Goal: Task Accomplishment & Management: Complete application form

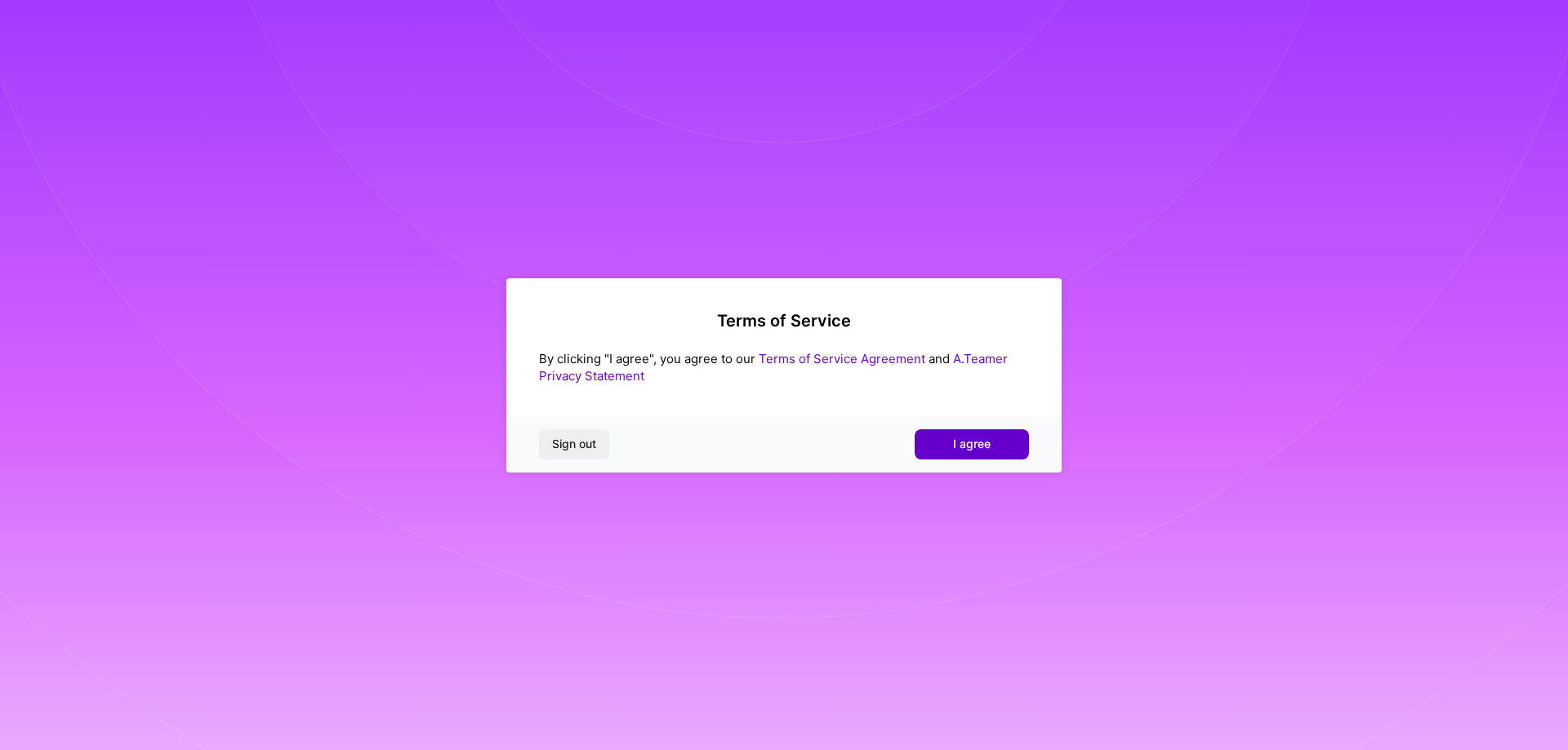
click at [943, 444] on button "I agree" at bounding box center [971, 443] width 114 height 29
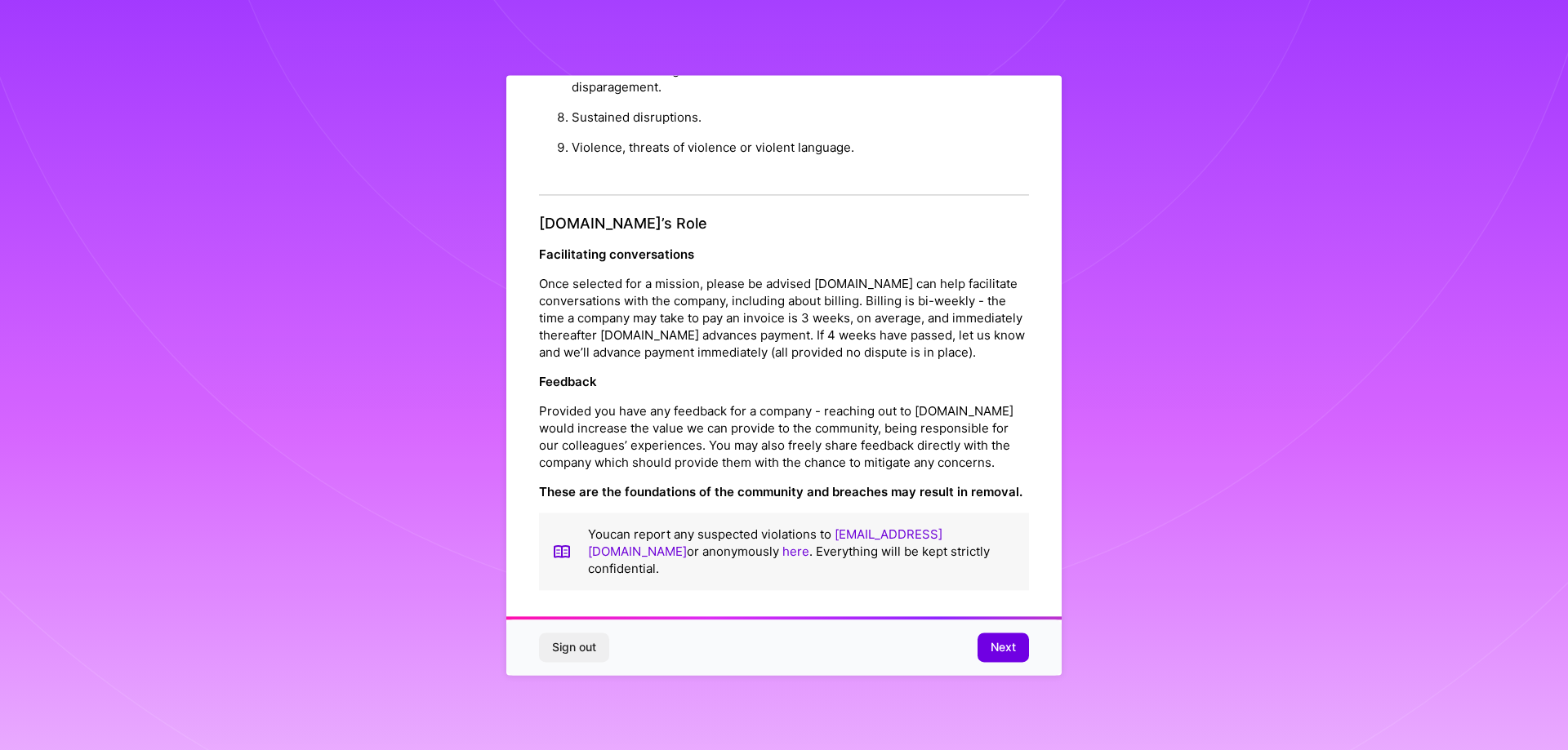
scroll to position [3, 0]
click at [1001, 639] on span "Next" at bounding box center [1003, 648] width 25 height 17
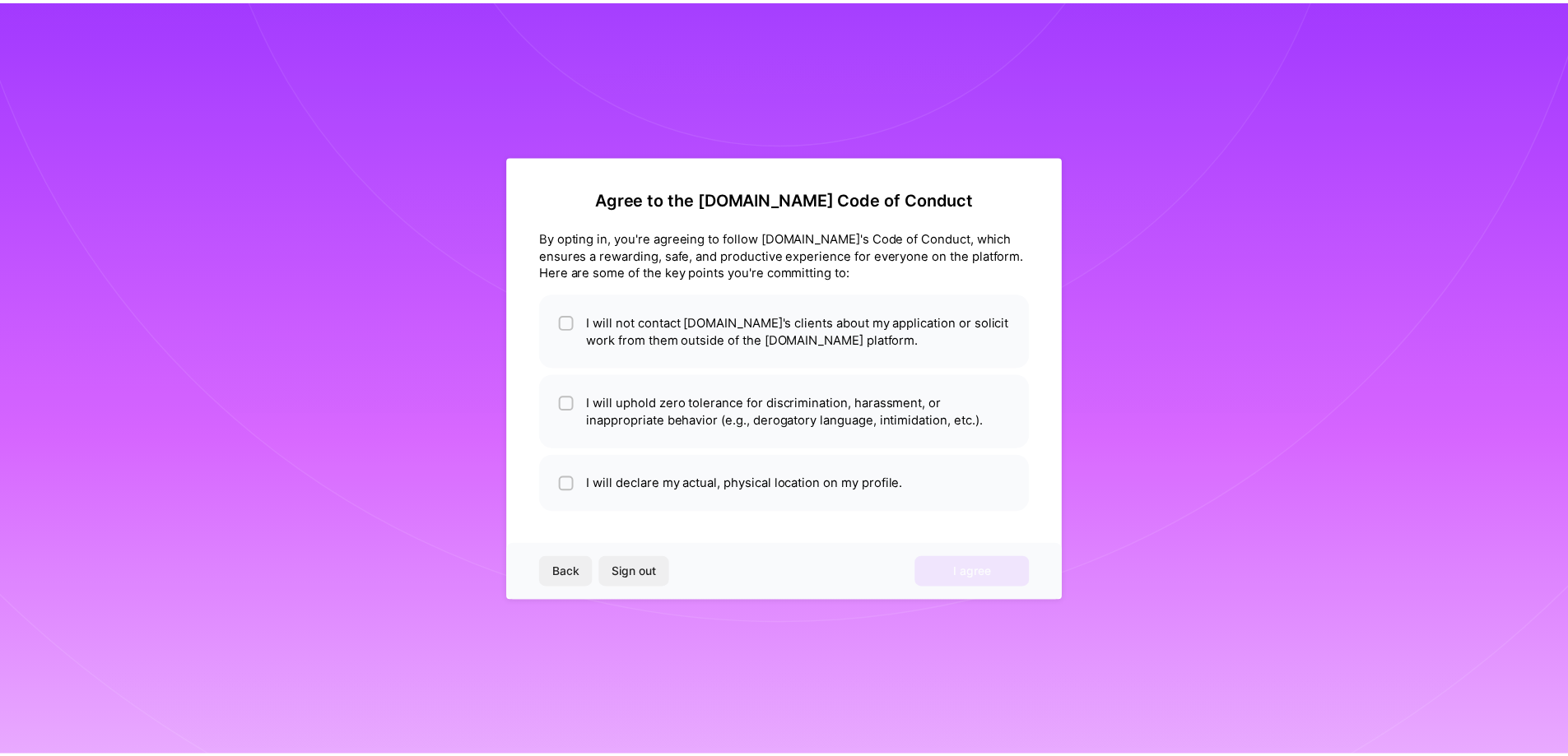
scroll to position [0, 0]
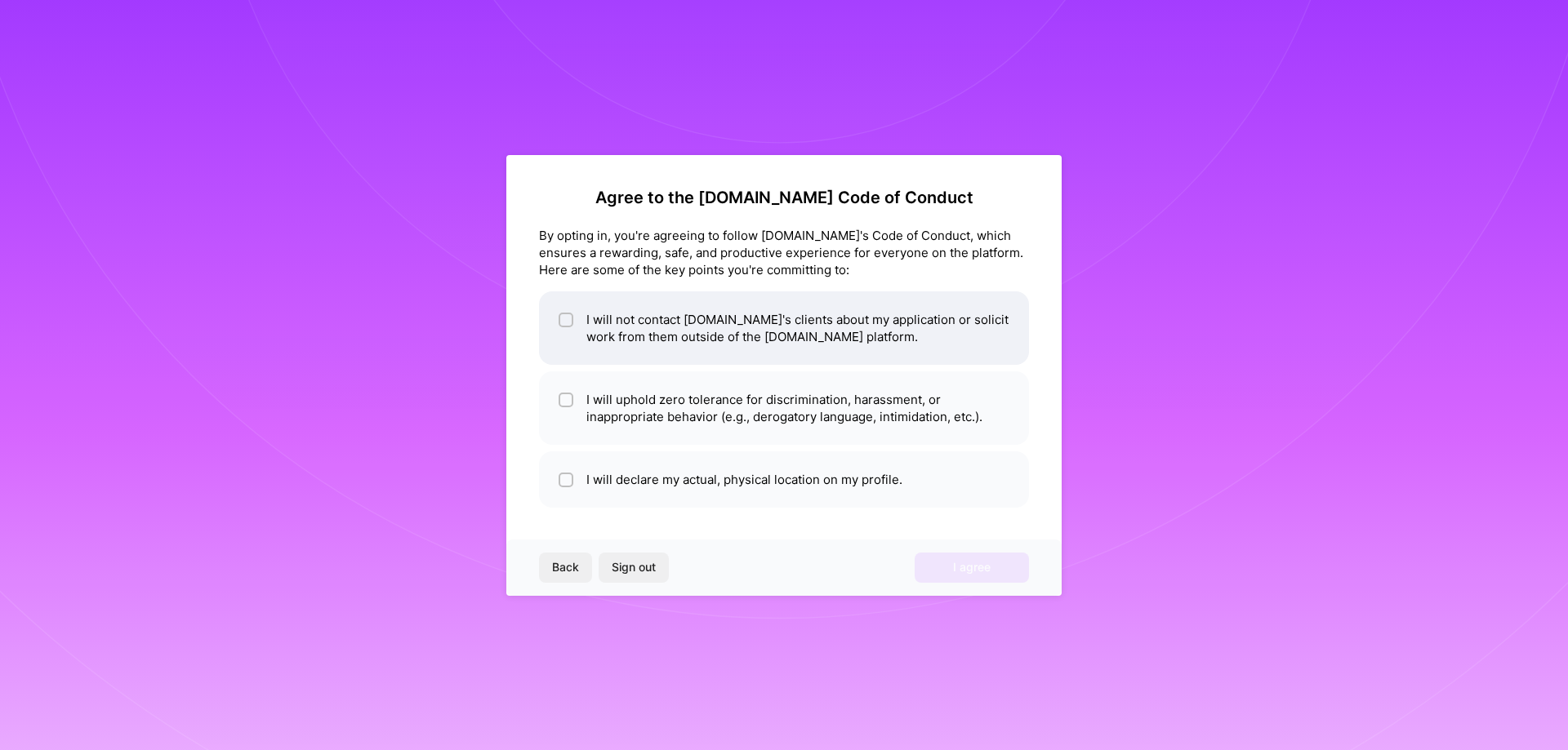
click at [567, 318] on input "checkbox" at bounding box center [568, 321] width 12 height 12
checkbox input "true"
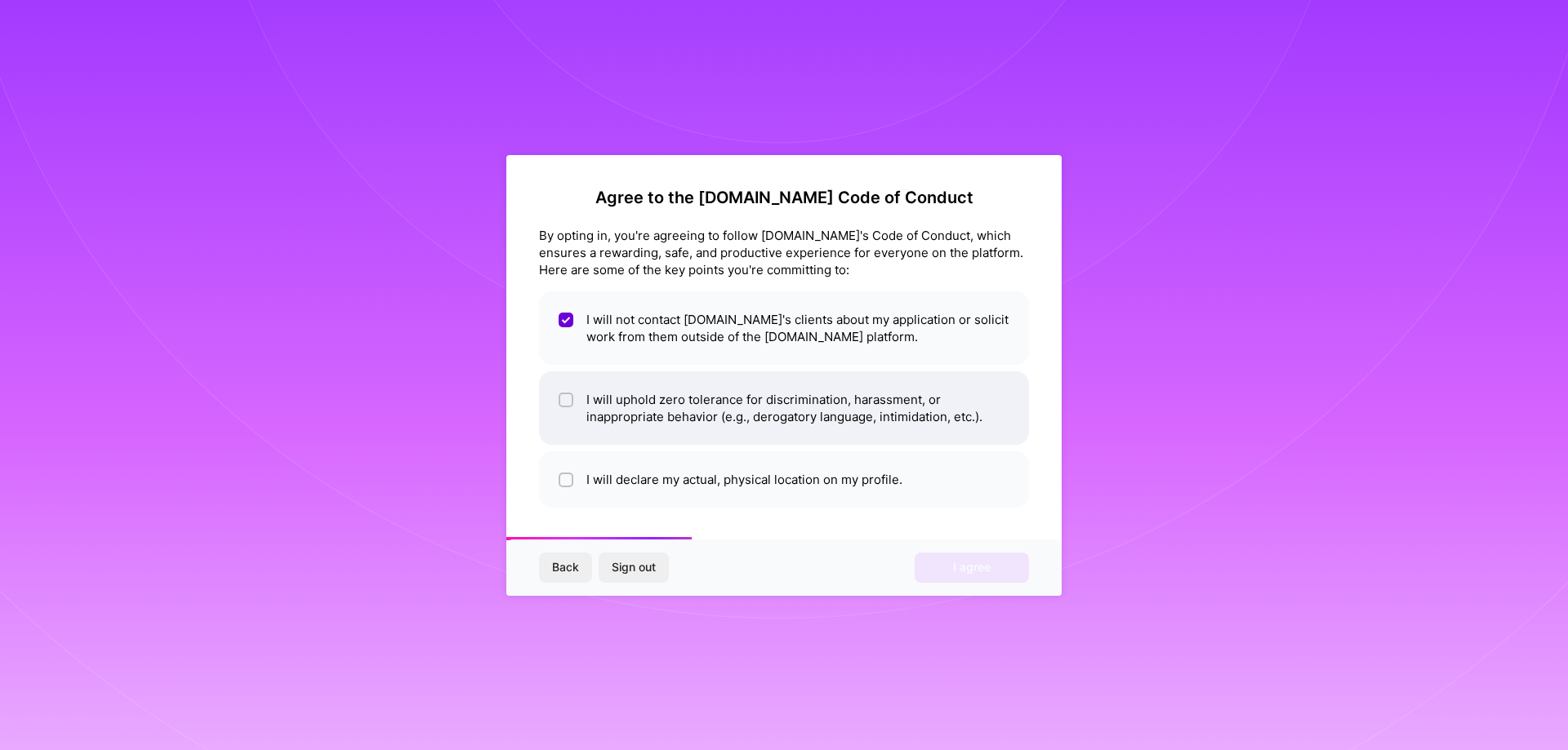
click at [557, 401] on li "I will uphold zero tolerance for discrimination, harassment, or inappropriate b…" at bounding box center [784, 408] width 490 height 73
checkbox input "true"
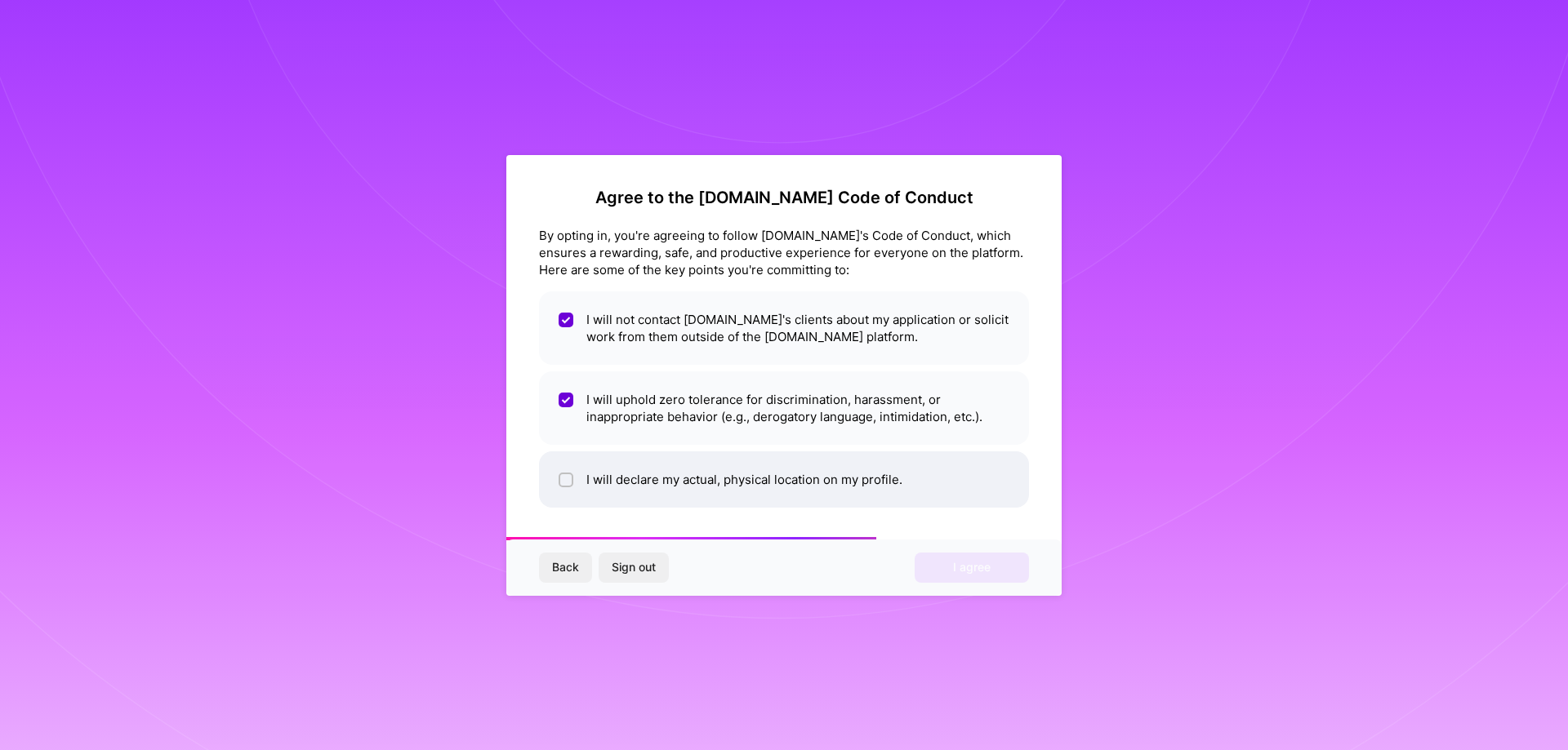
click at [565, 480] on input "checkbox" at bounding box center [568, 481] width 12 height 12
checkbox input "true"
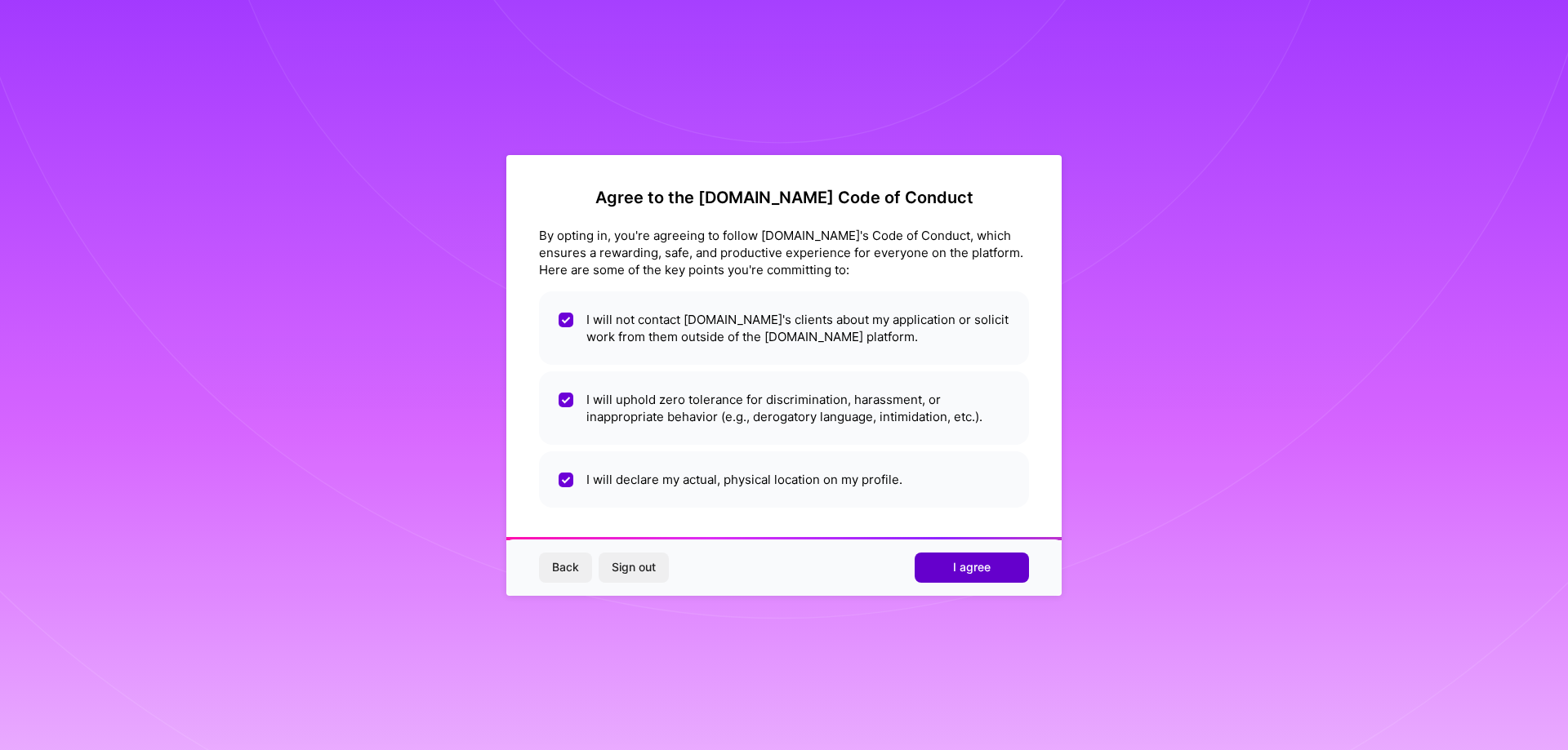
click at [958, 562] on span "I agree" at bounding box center [971, 568] width 38 height 17
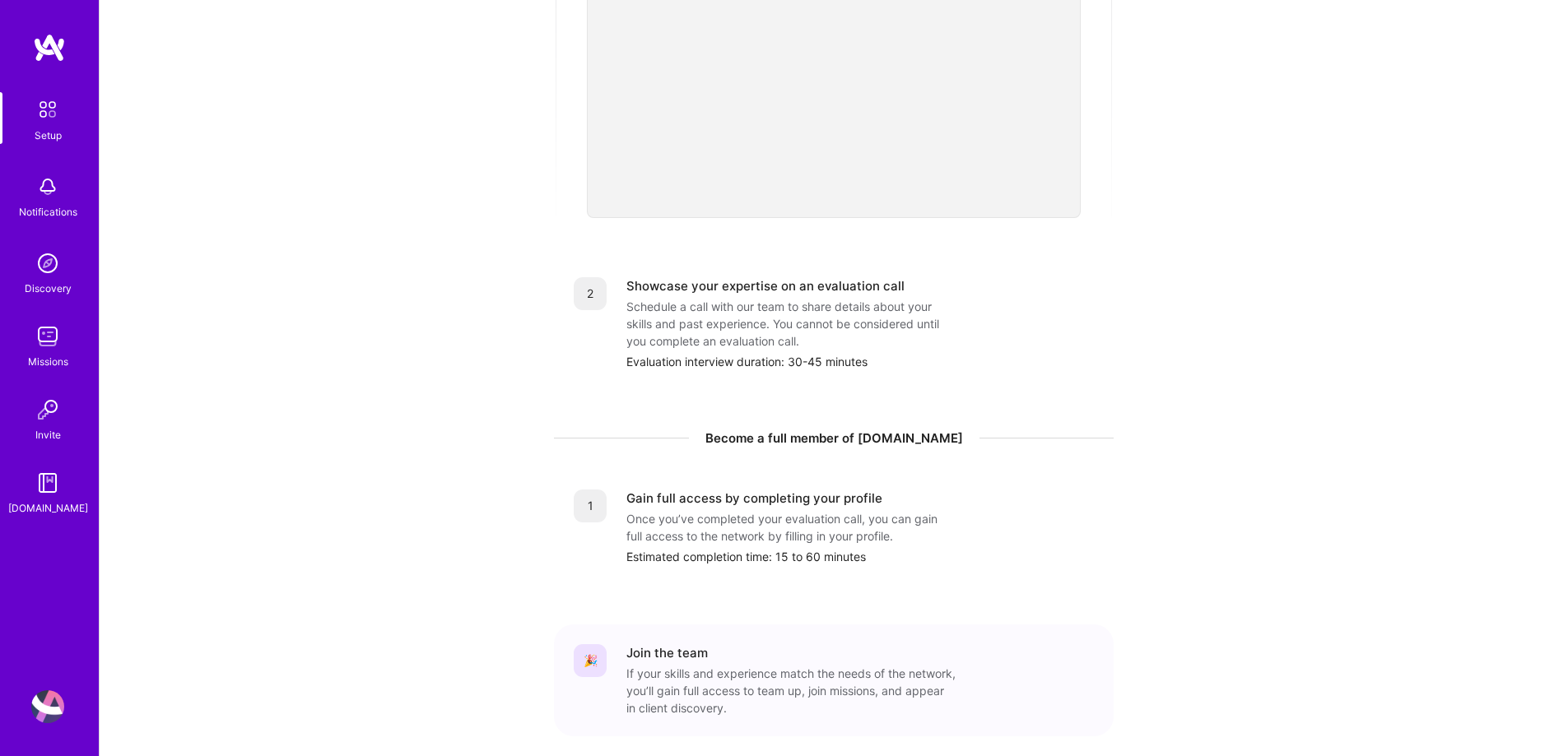
scroll to position [437, 0]
